Goal: Navigation & Orientation: Find specific page/section

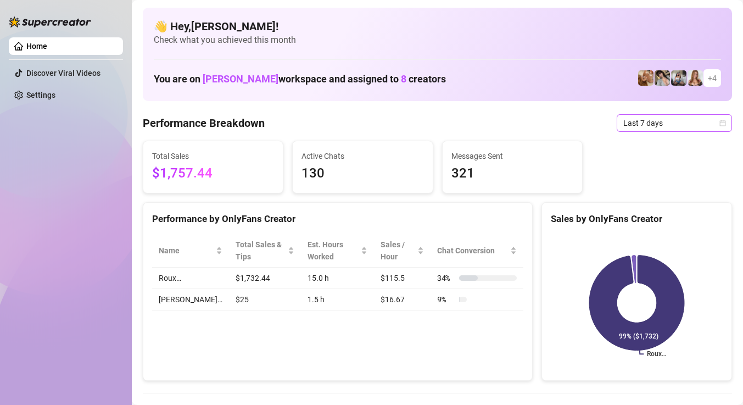
click at [666, 121] on span "Last 7 days" at bounding box center [674, 123] width 102 height 16
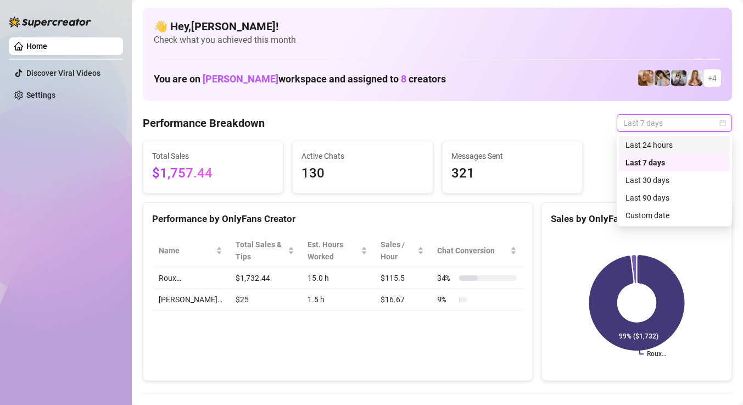
click at [645, 144] on div "Last 24 hours" at bounding box center [674, 145] width 98 height 12
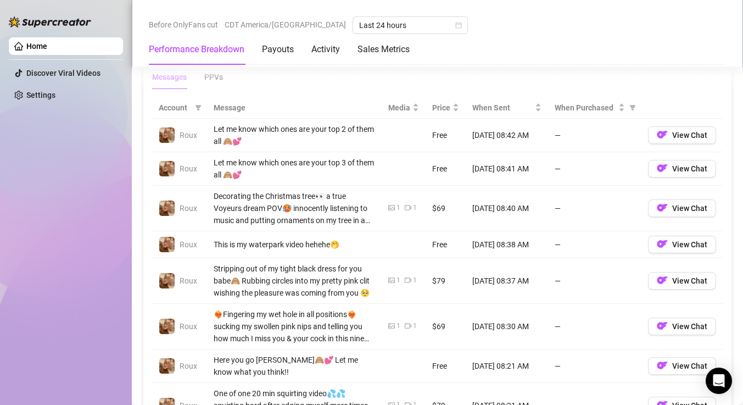
scroll to position [1042, 0]
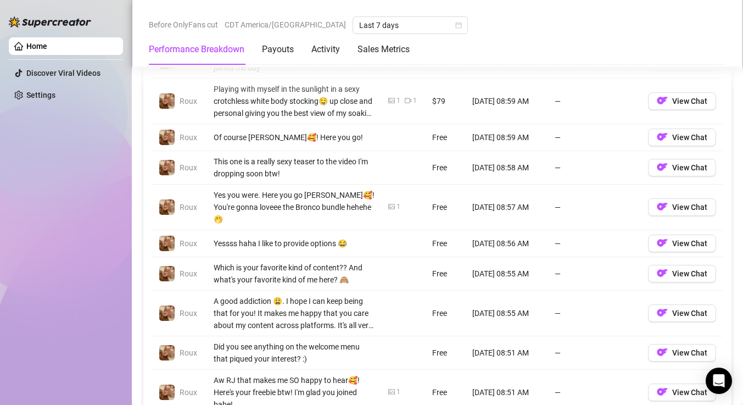
scroll to position [1098, 0]
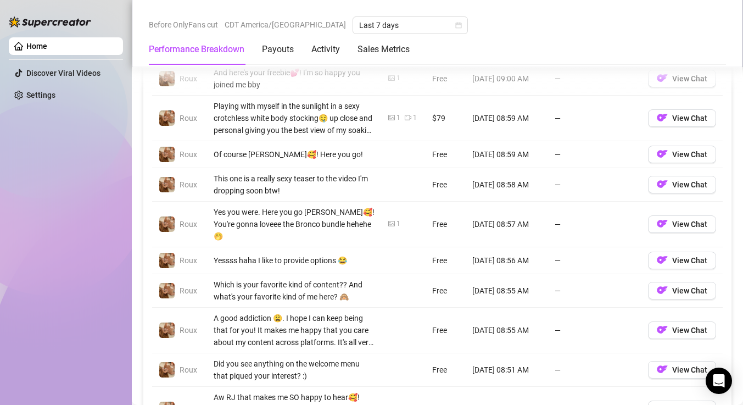
click at [47, 50] on link "Home" at bounding box center [36, 46] width 21 height 9
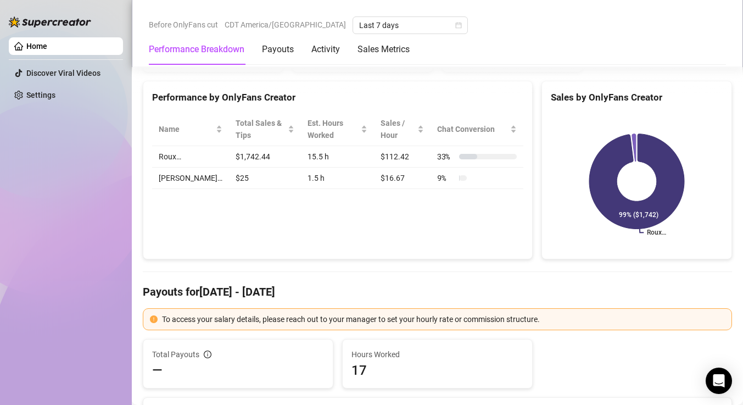
scroll to position [0, 0]
